Goal: Task Accomplishment & Management: Complete application form

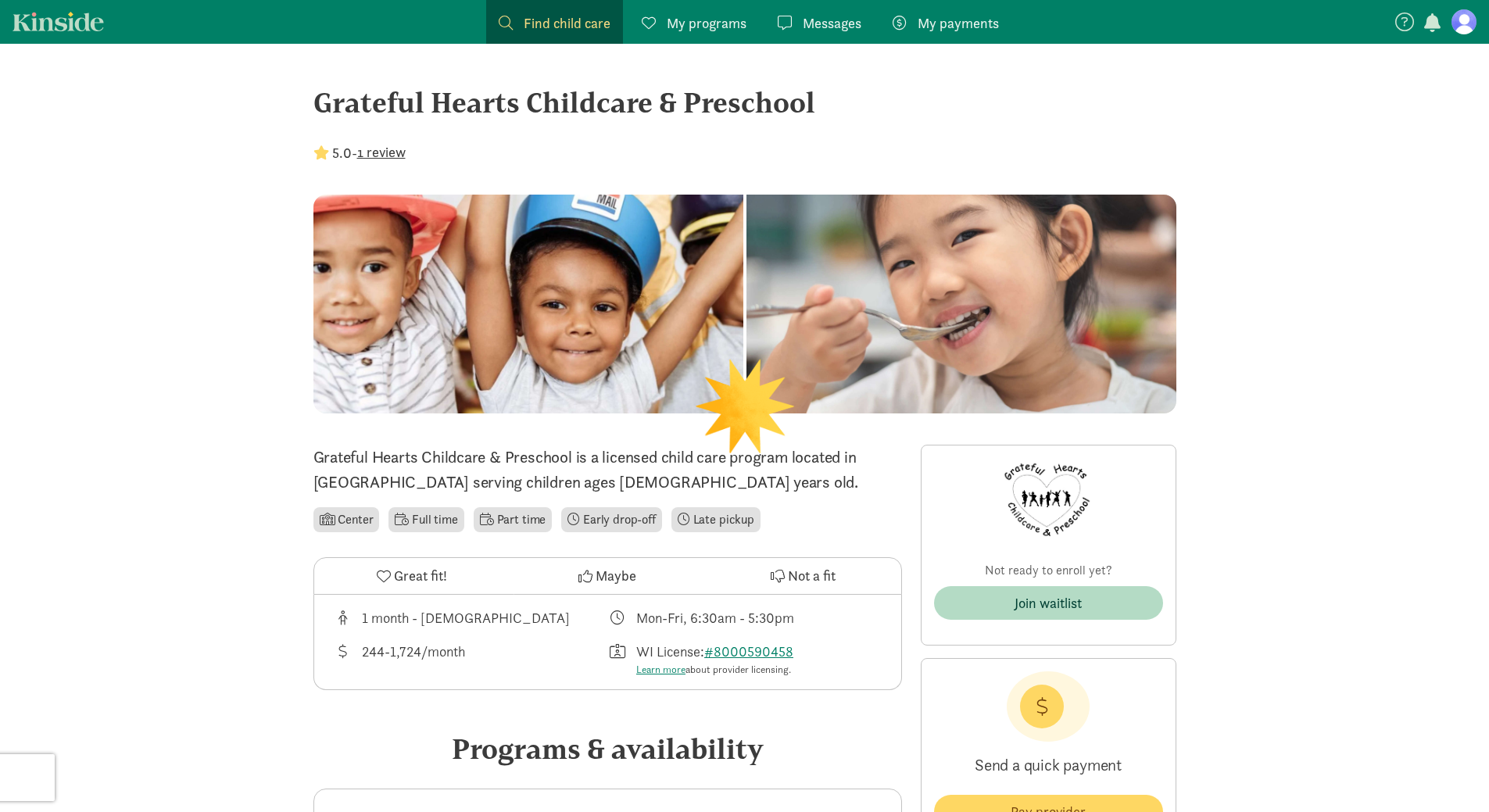
scroll to position [313, 0]
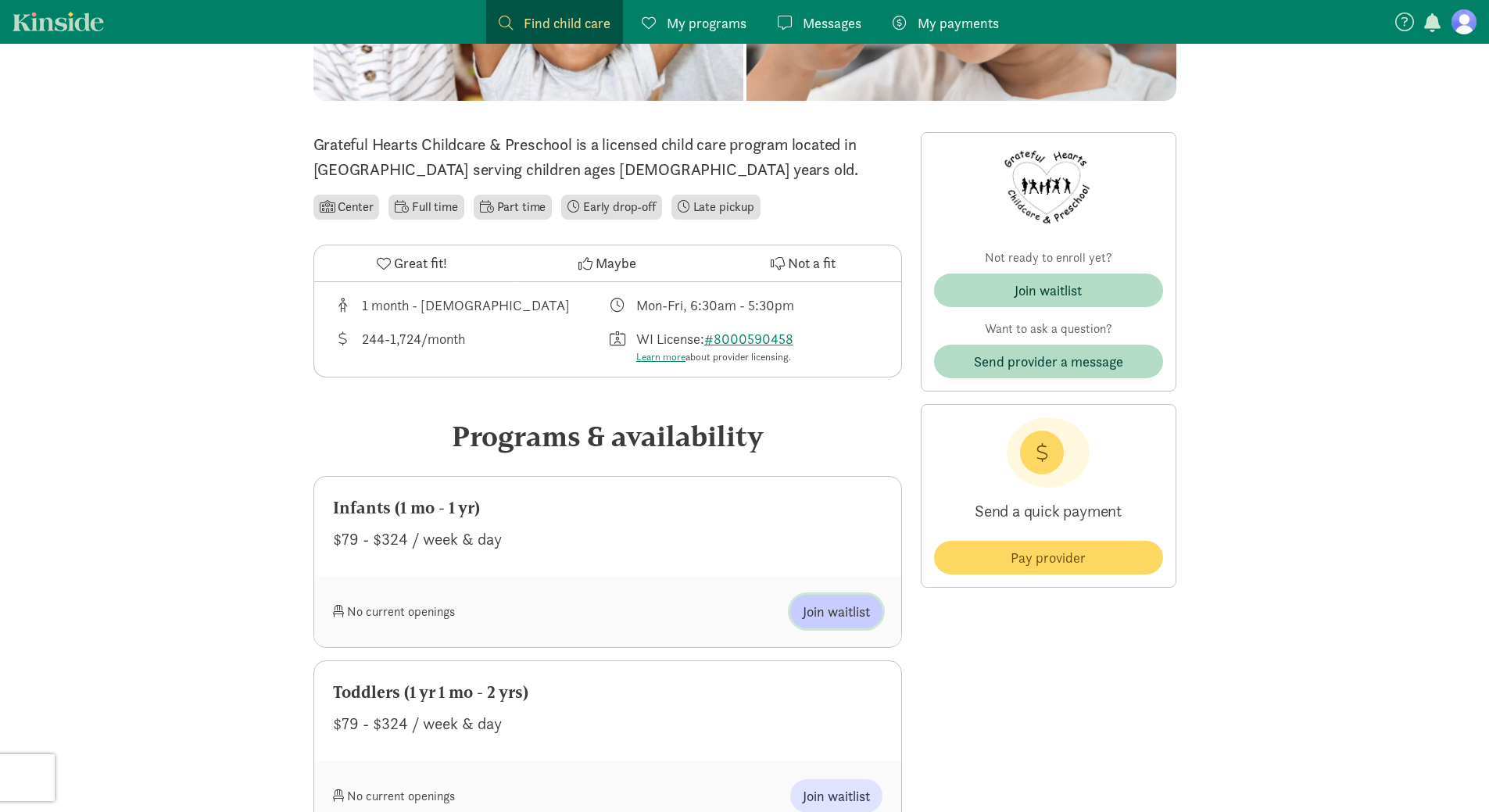
click at [846, 606] on span "Join waitlist" at bounding box center [836, 612] width 67 height 21
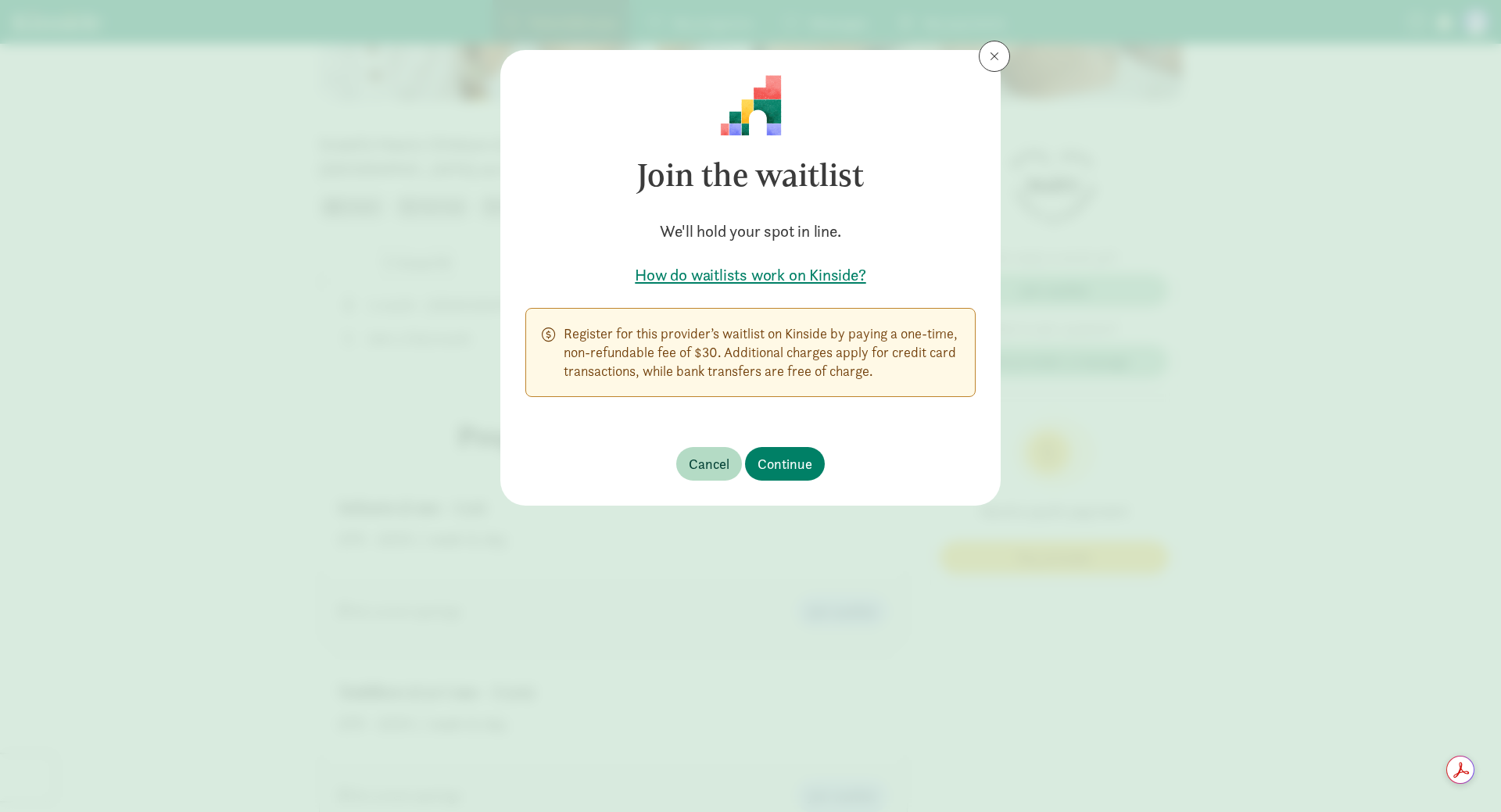
click at [830, 276] on h5 "How do waitlists work on Kinside?" at bounding box center [750, 276] width 450 height 22
click at [999, 59] on span at bounding box center [994, 56] width 9 height 12
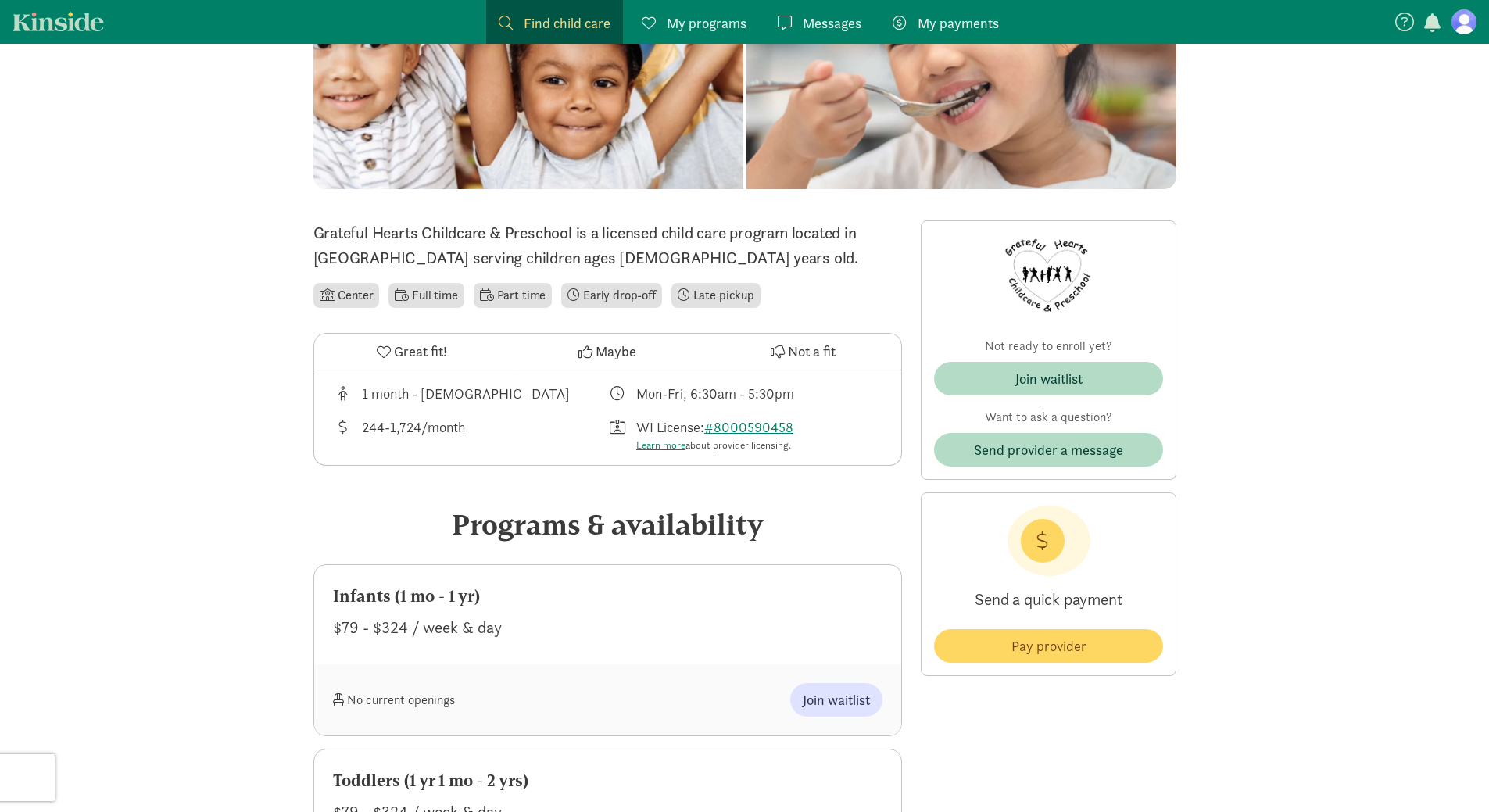
scroll to position [0, 0]
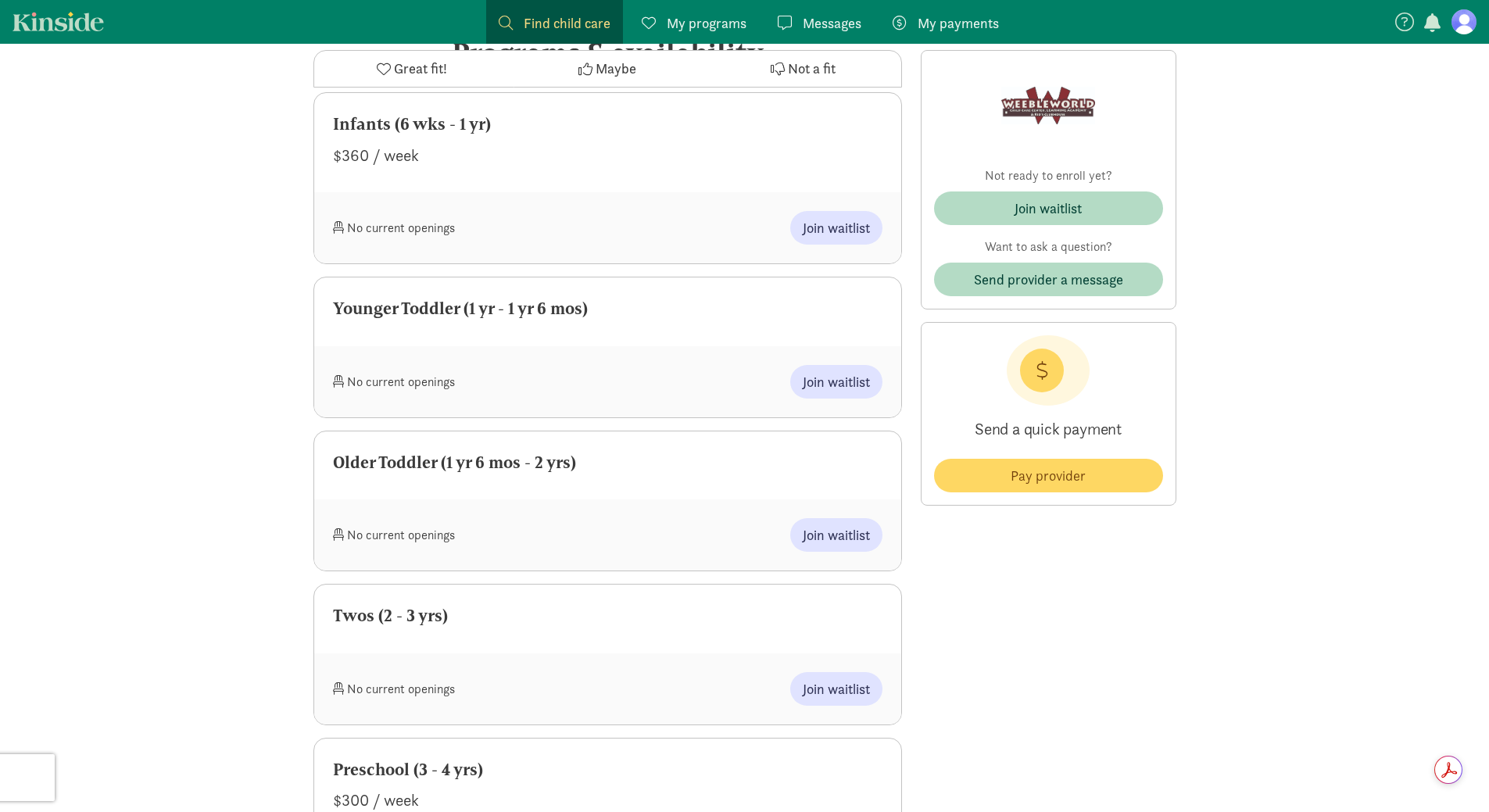
scroll to position [469, 0]
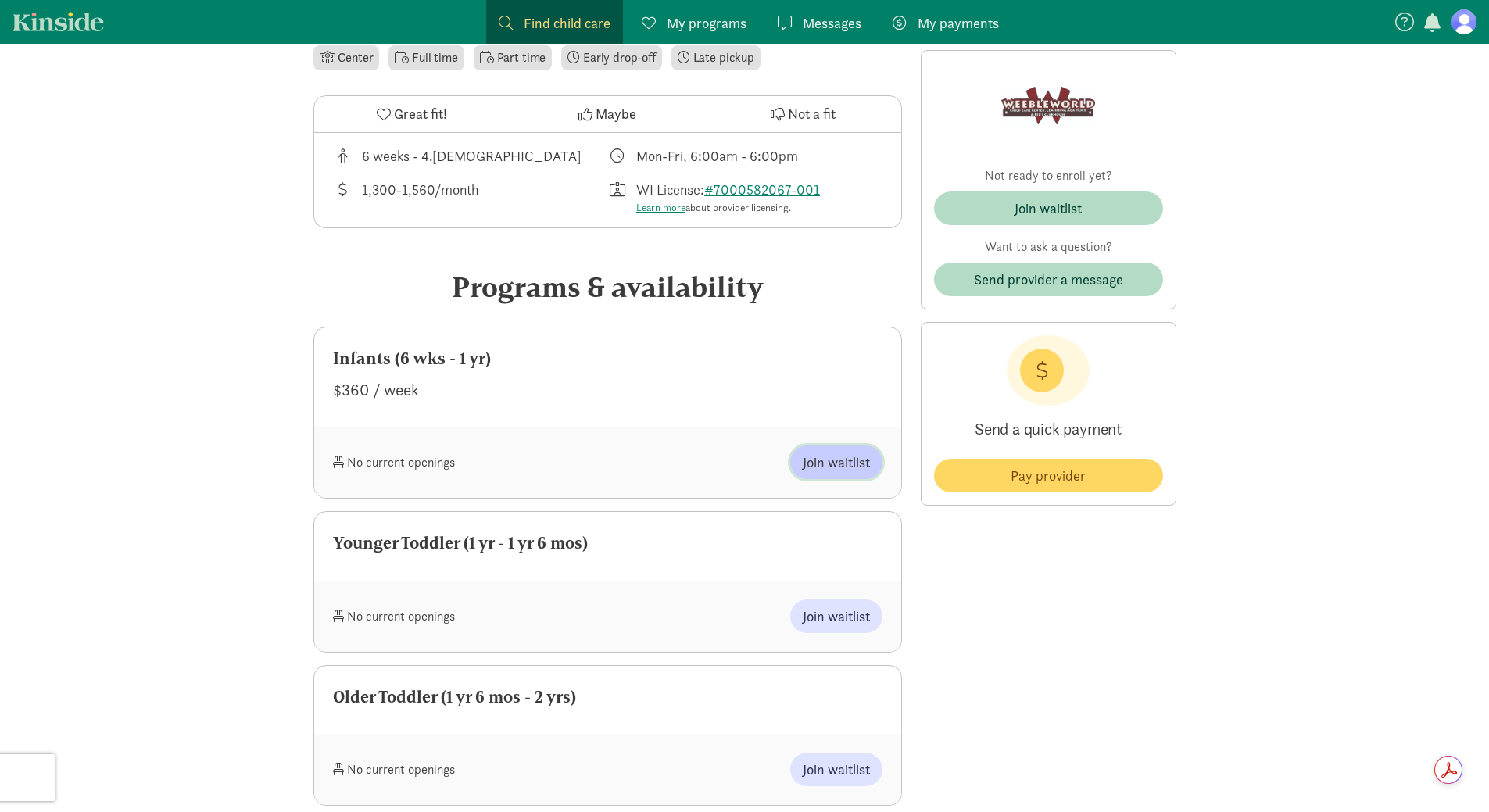
click at [838, 470] on span "Join waitlist" at bounding box center [836, 462] width 67 height 21
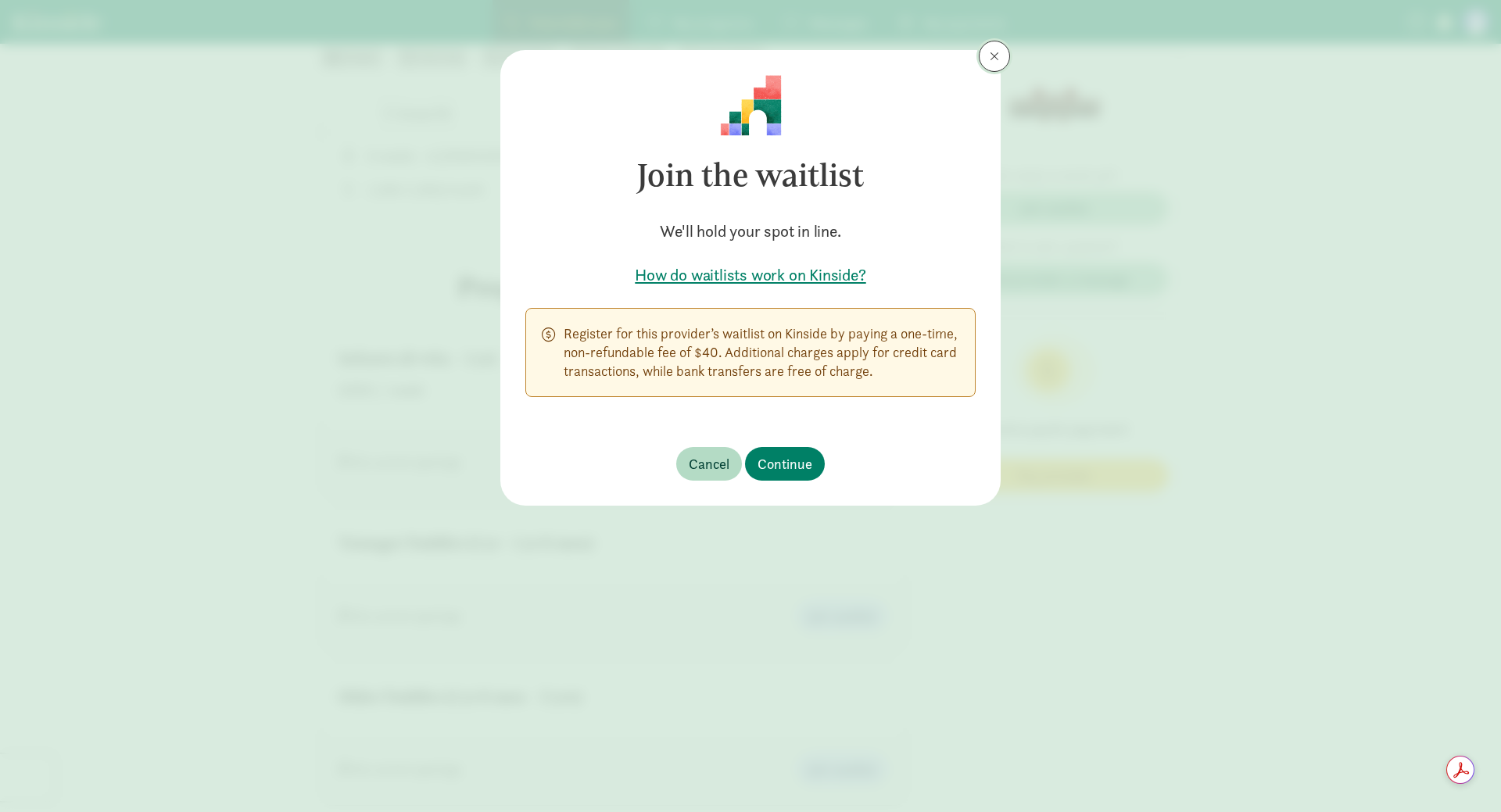
click at [993, 53] on span at bounding box center [994, 56] width 9 height 12
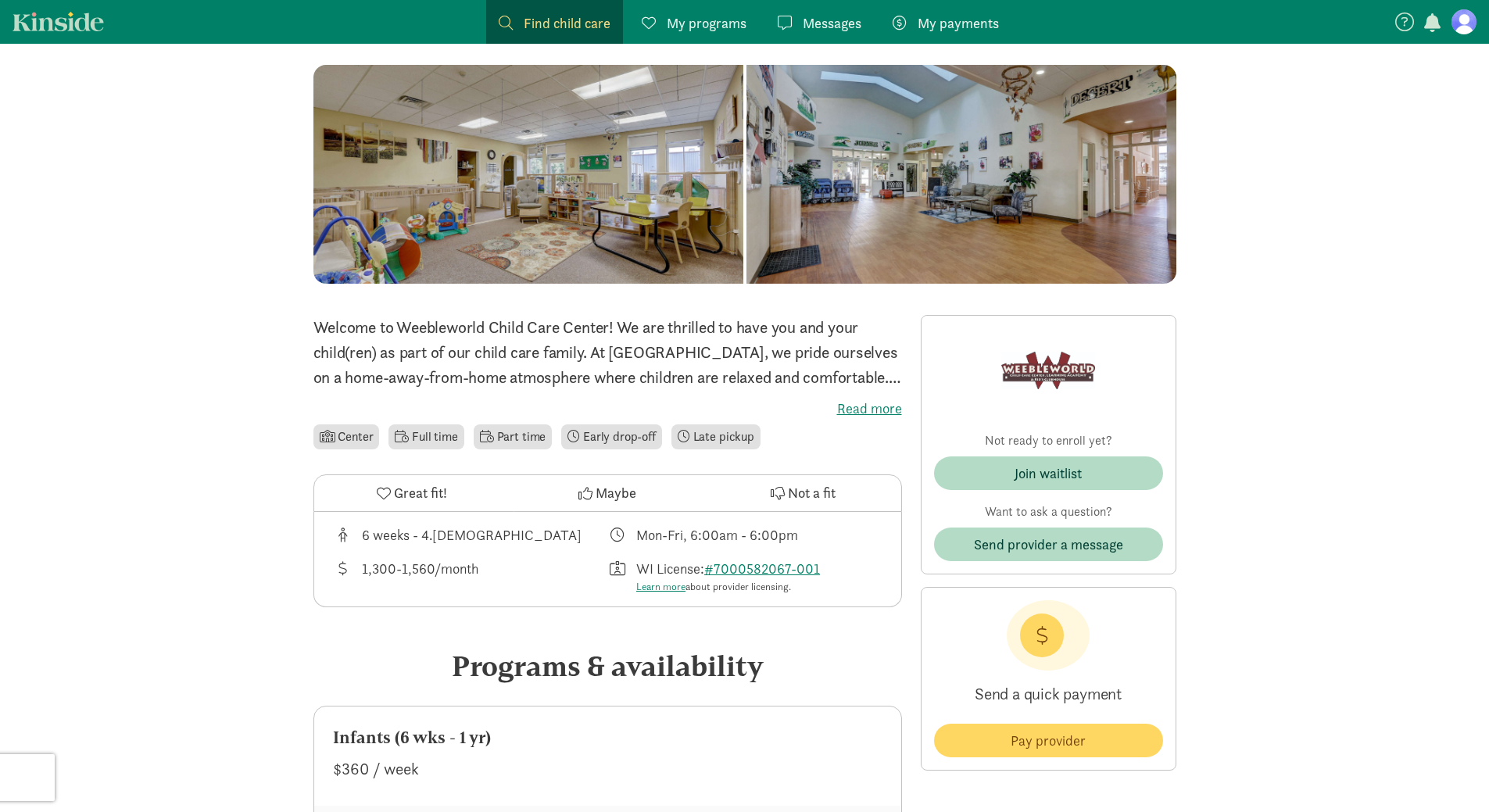
scroll to position [78, 0]
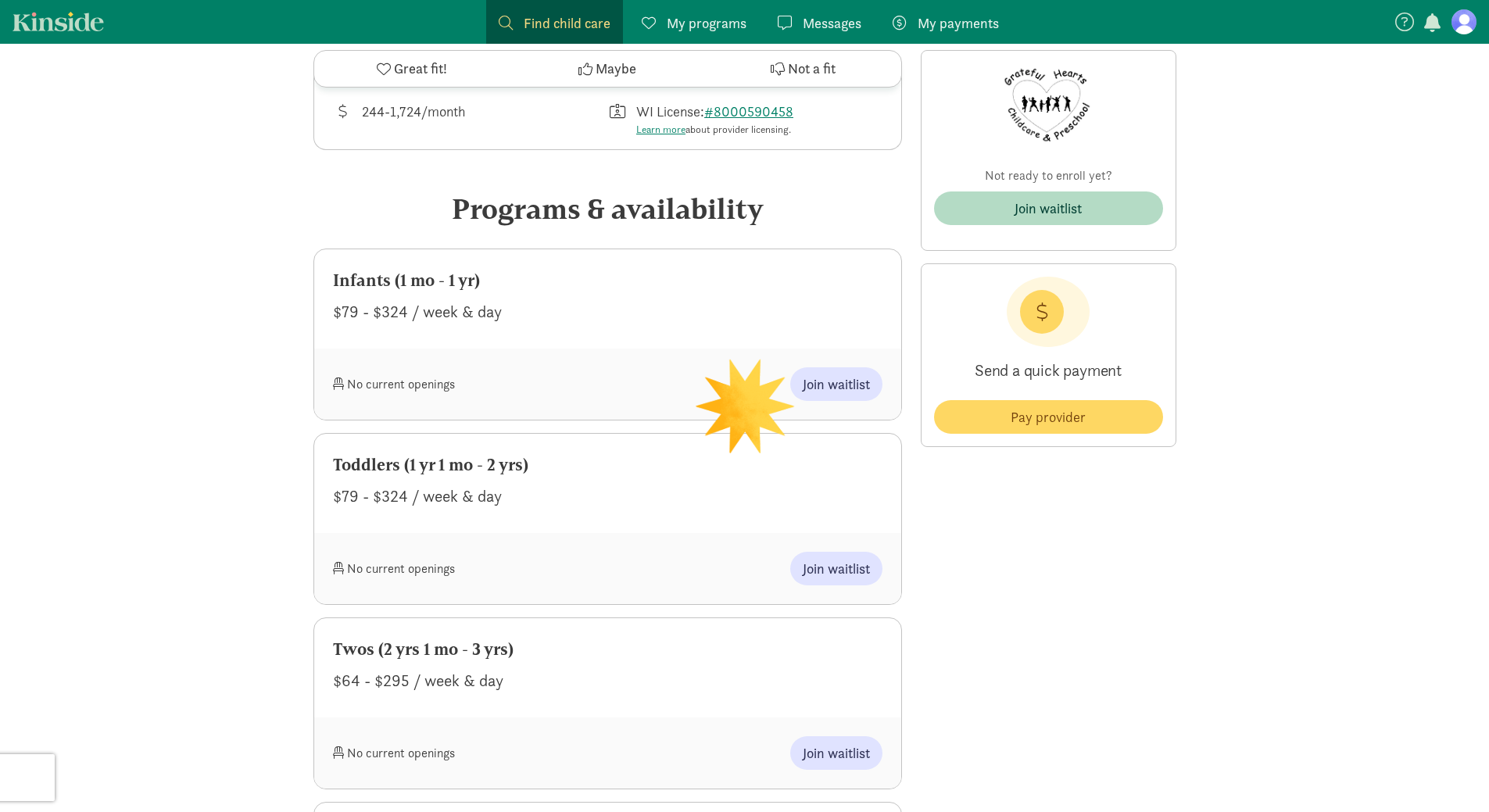
scroll to position [548, 0]
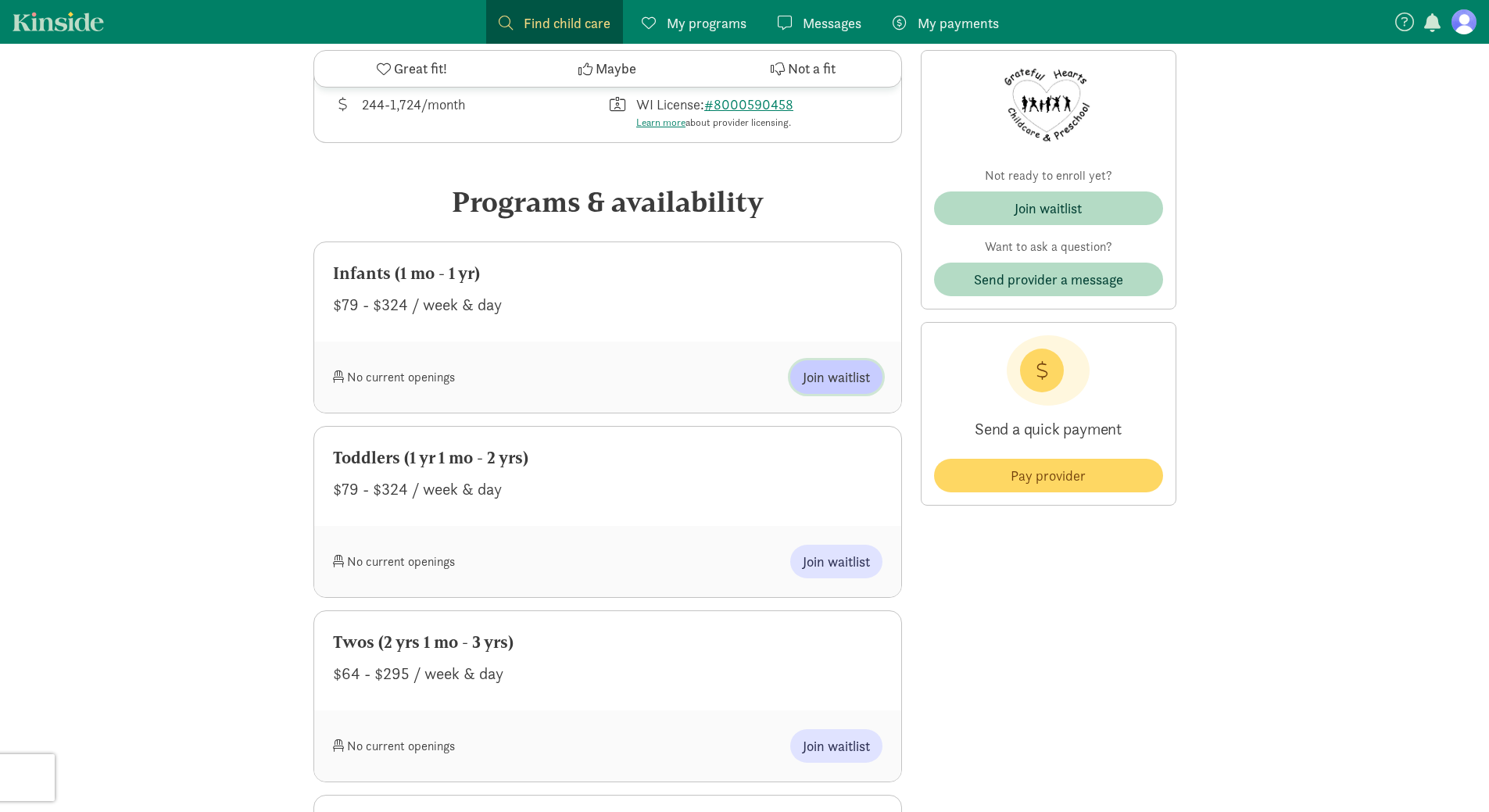
click at [859, 367] on span "Join waitlist" at bounding box center [836, 377] width 67 height 21
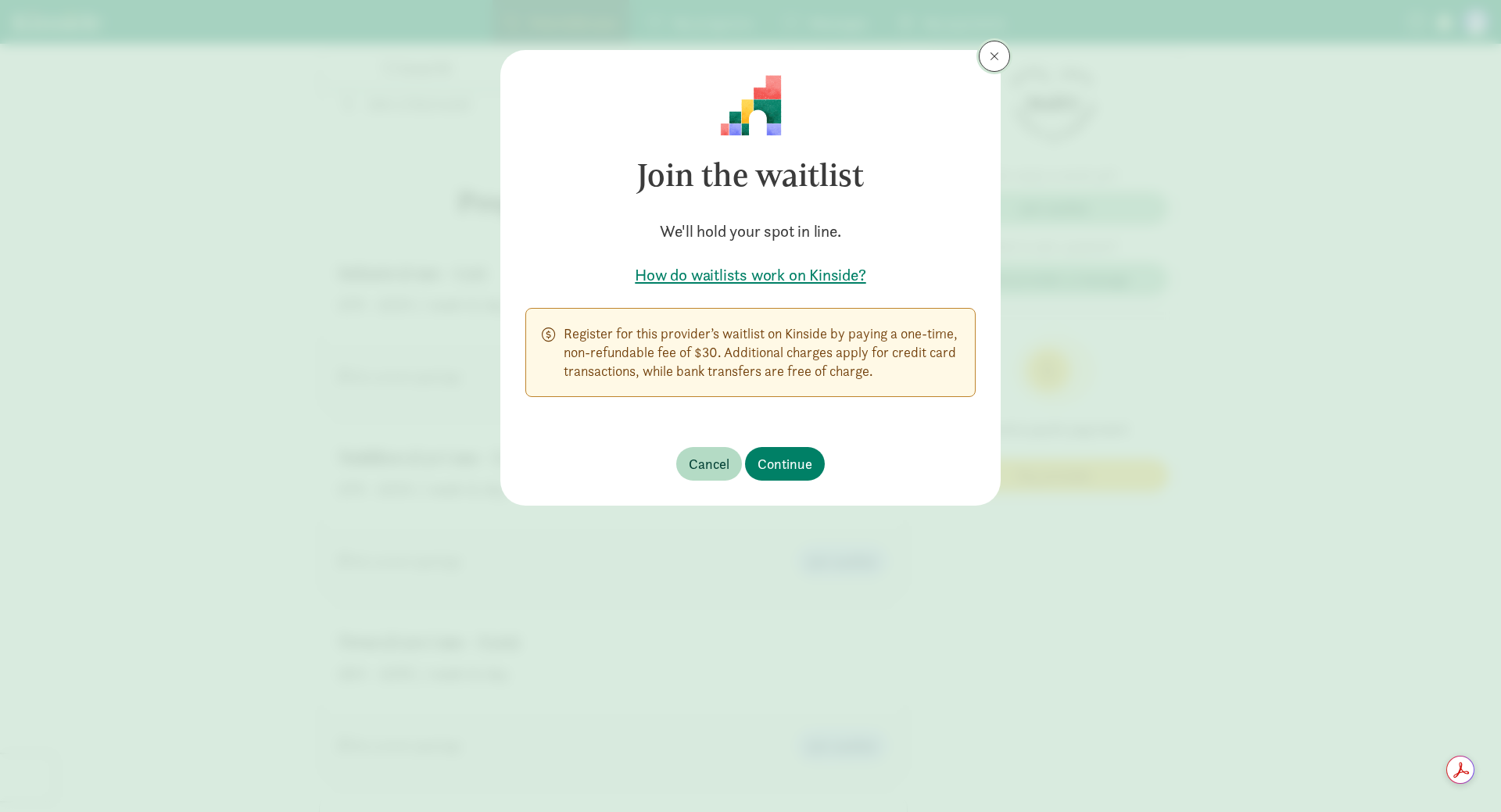
click at [989, 48] on button at bounding box center [994, 57] width 32 height 32
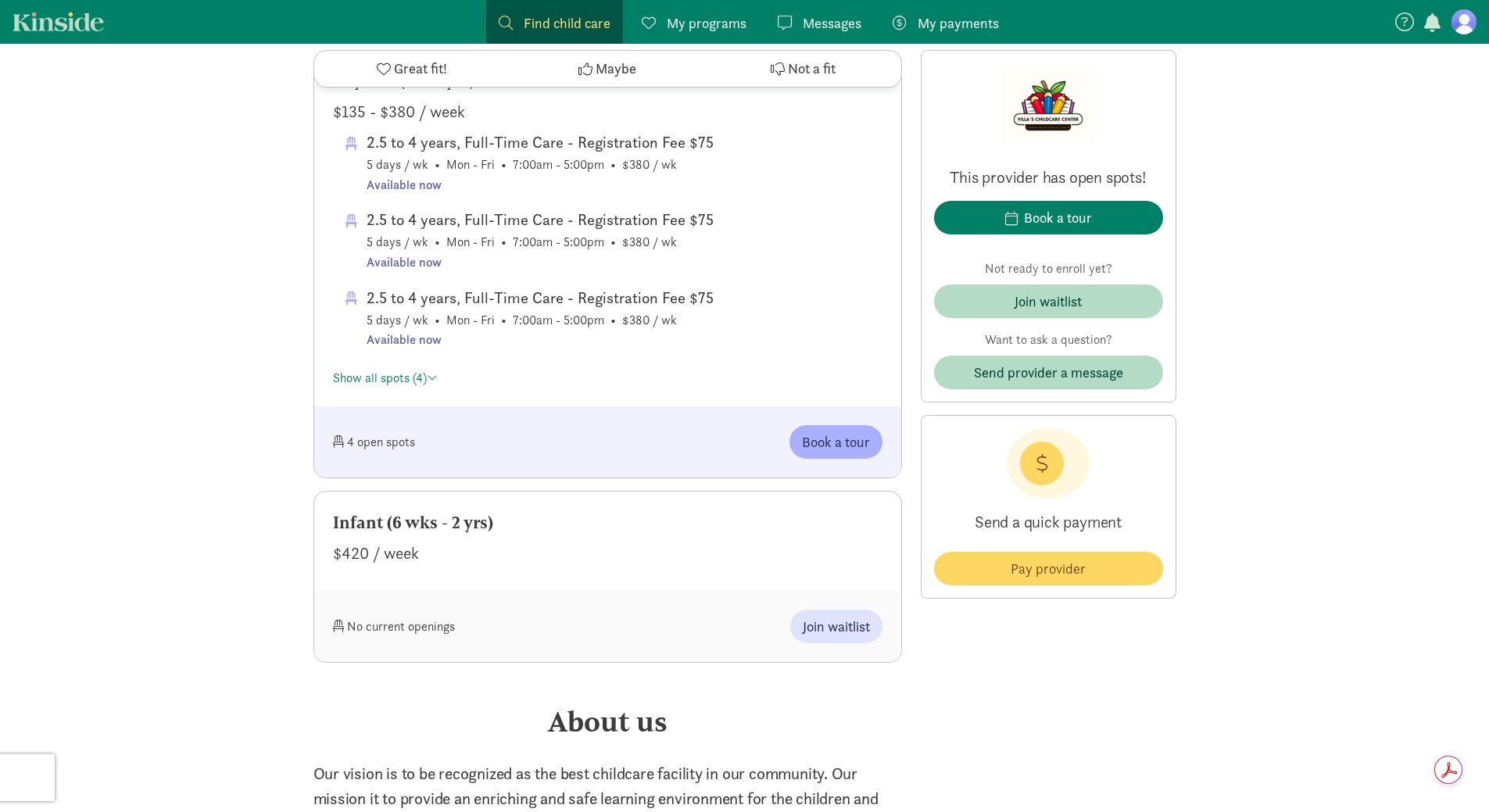
scroll to position [859, 0]
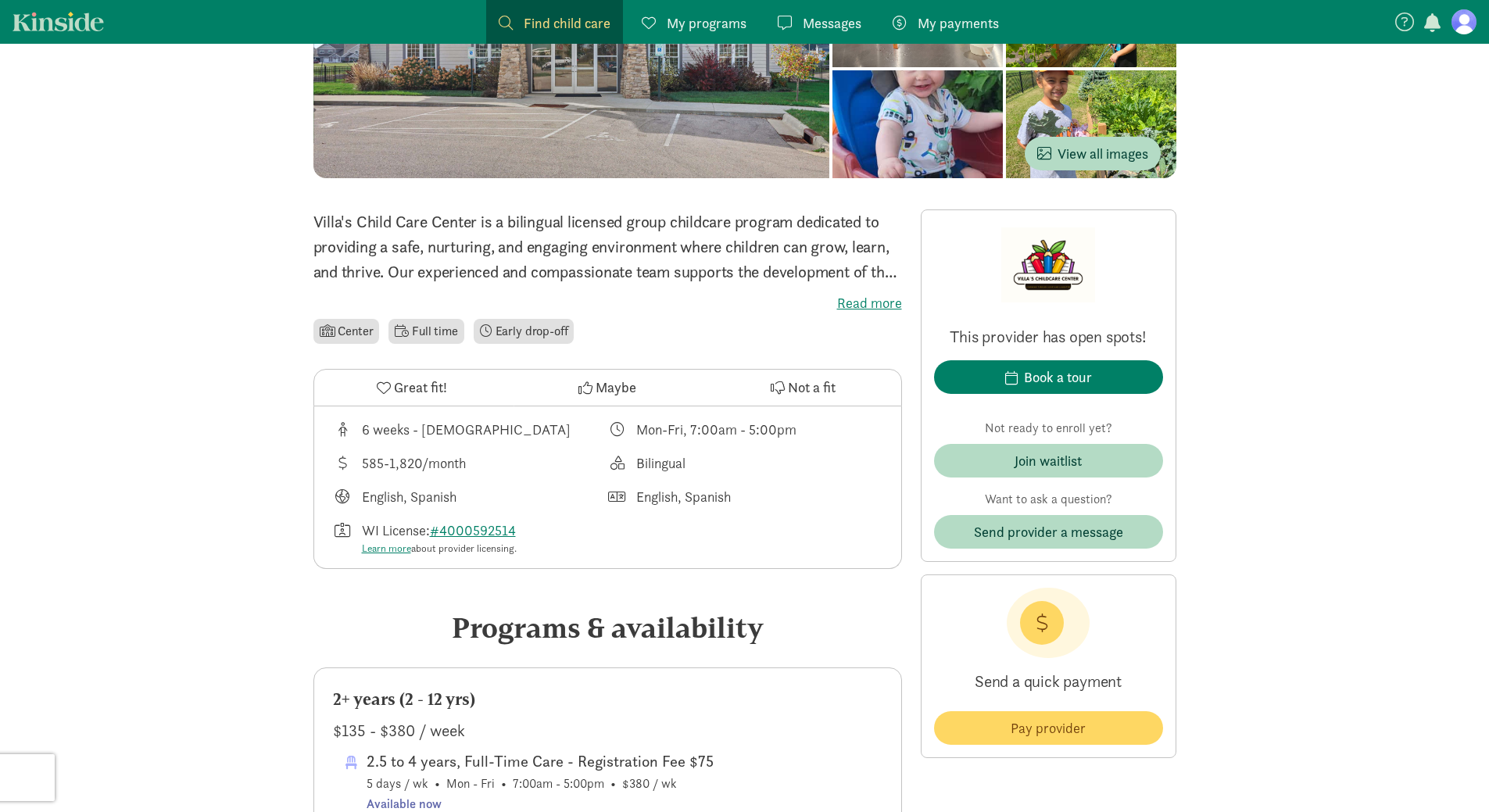
scroll to position [235, 0]
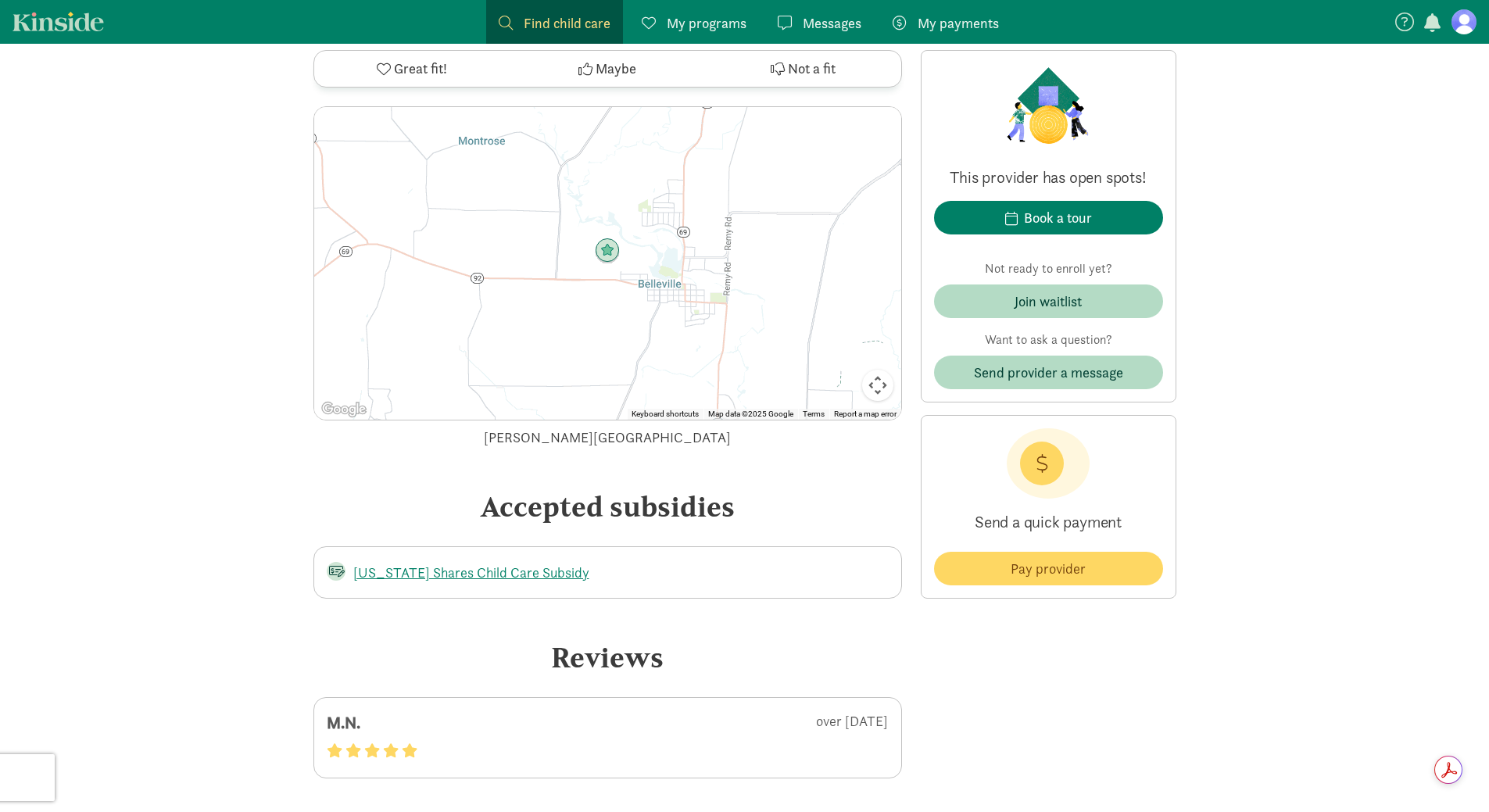
scroll to position [2632, 0]
